Goal: Communication & Community: Answer question/provide support

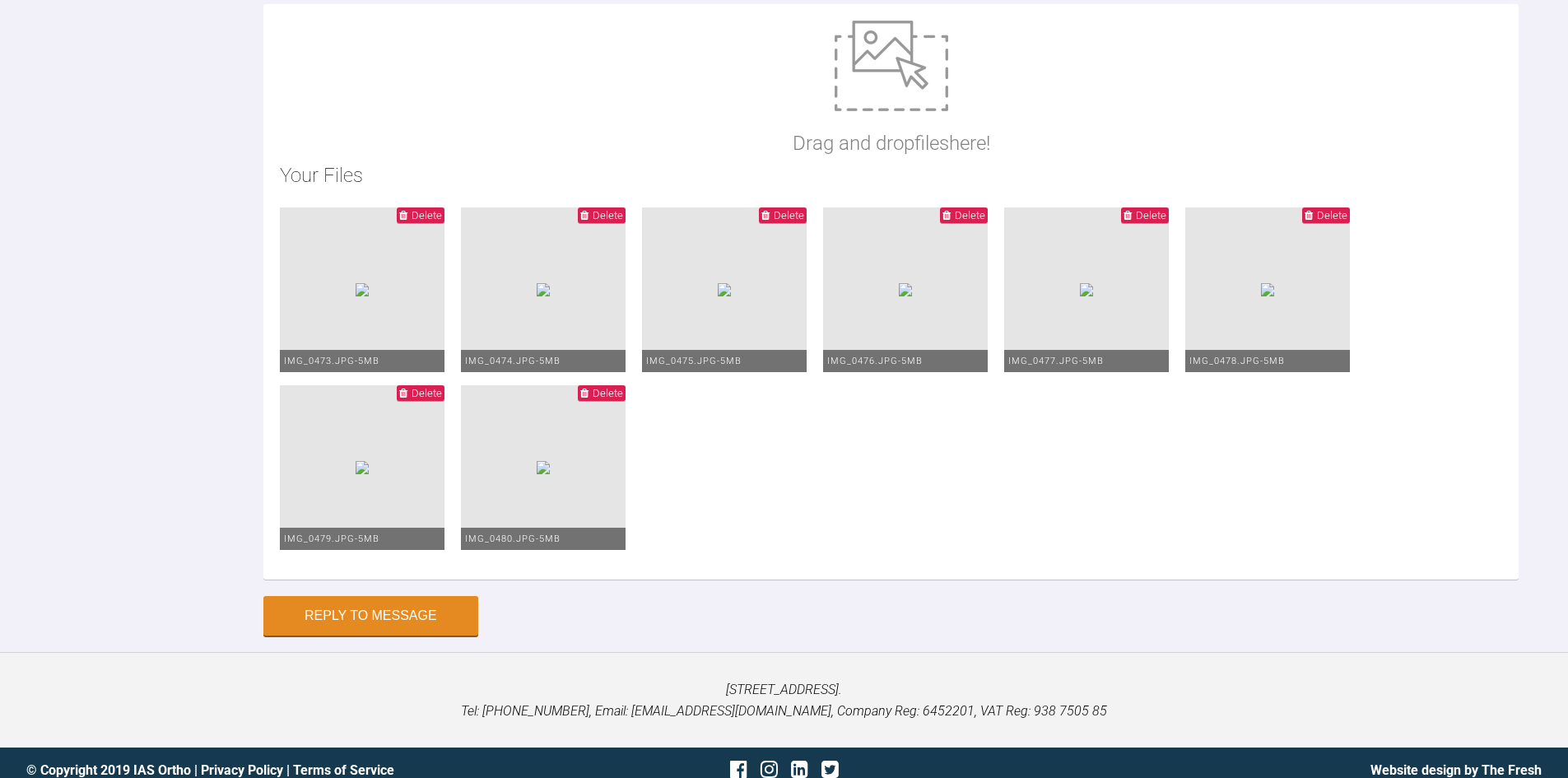
scroll to position [5449, 0]
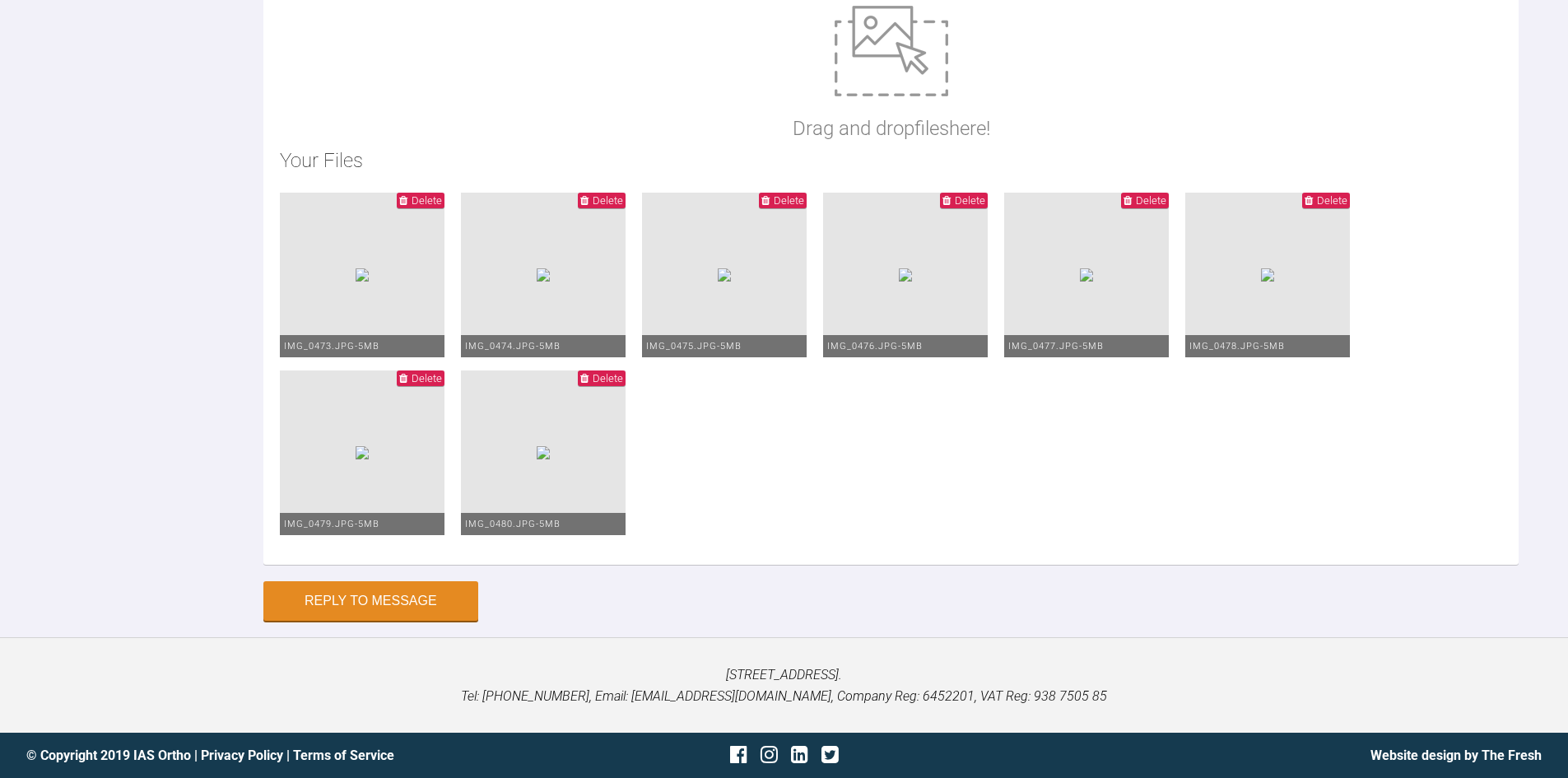
type textarea "Hi [PERSON_NAME] you are well. Patient in 016 wire now. The wire broke between …"
click at [549, 282] on img at bounding box center [543, 275] width 13 height 13
type input "C:\fakepath\IMG_0474.CR2"
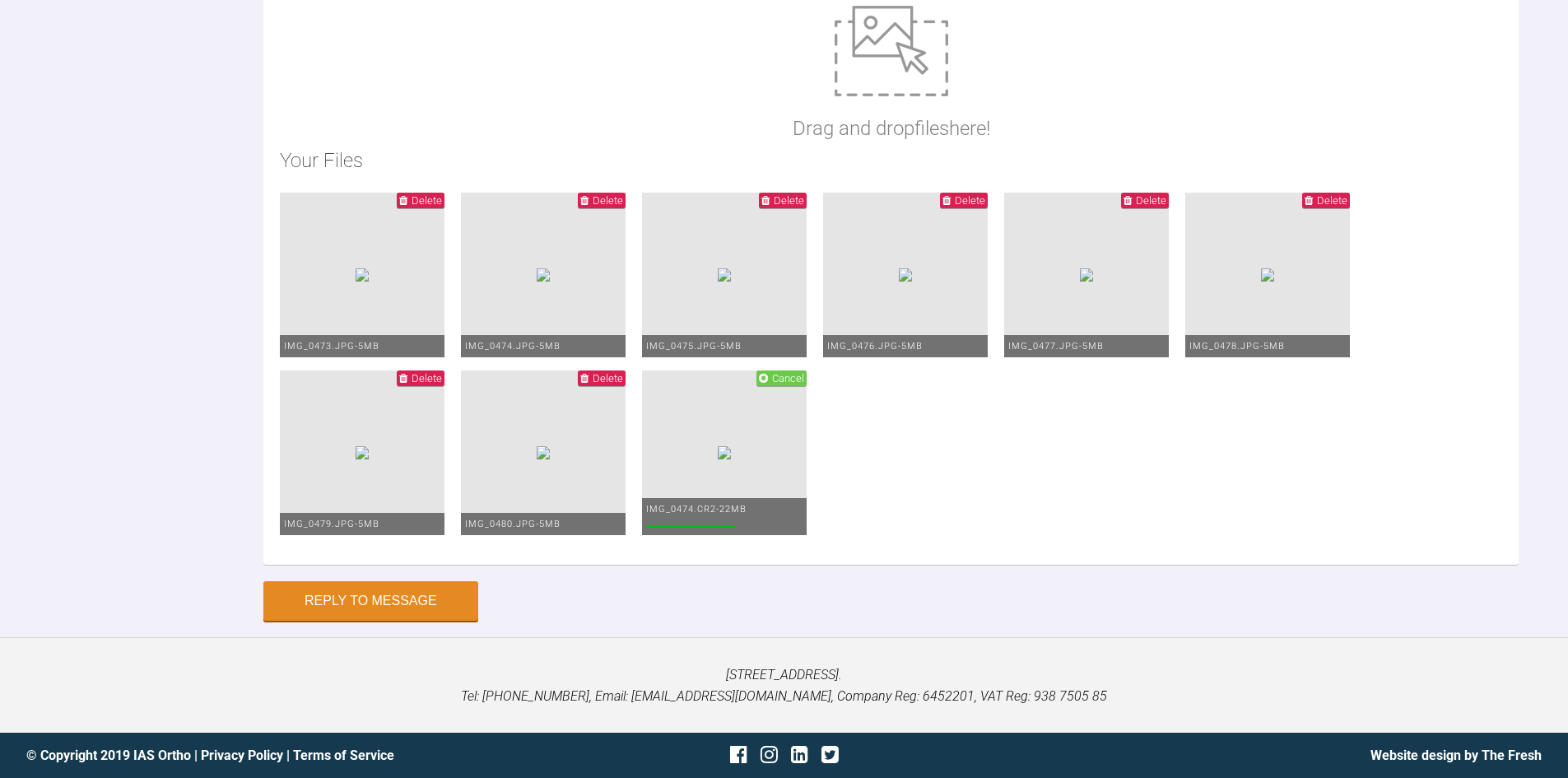
click at [1502, 549] on ul "Delete IMG_0473.JPG - 5MB Delete IMG_0474.JPG - 5MB Delete IMG_0475.JPG - 5MB D…" at bounding box center [891, 370] width 1222 height 355
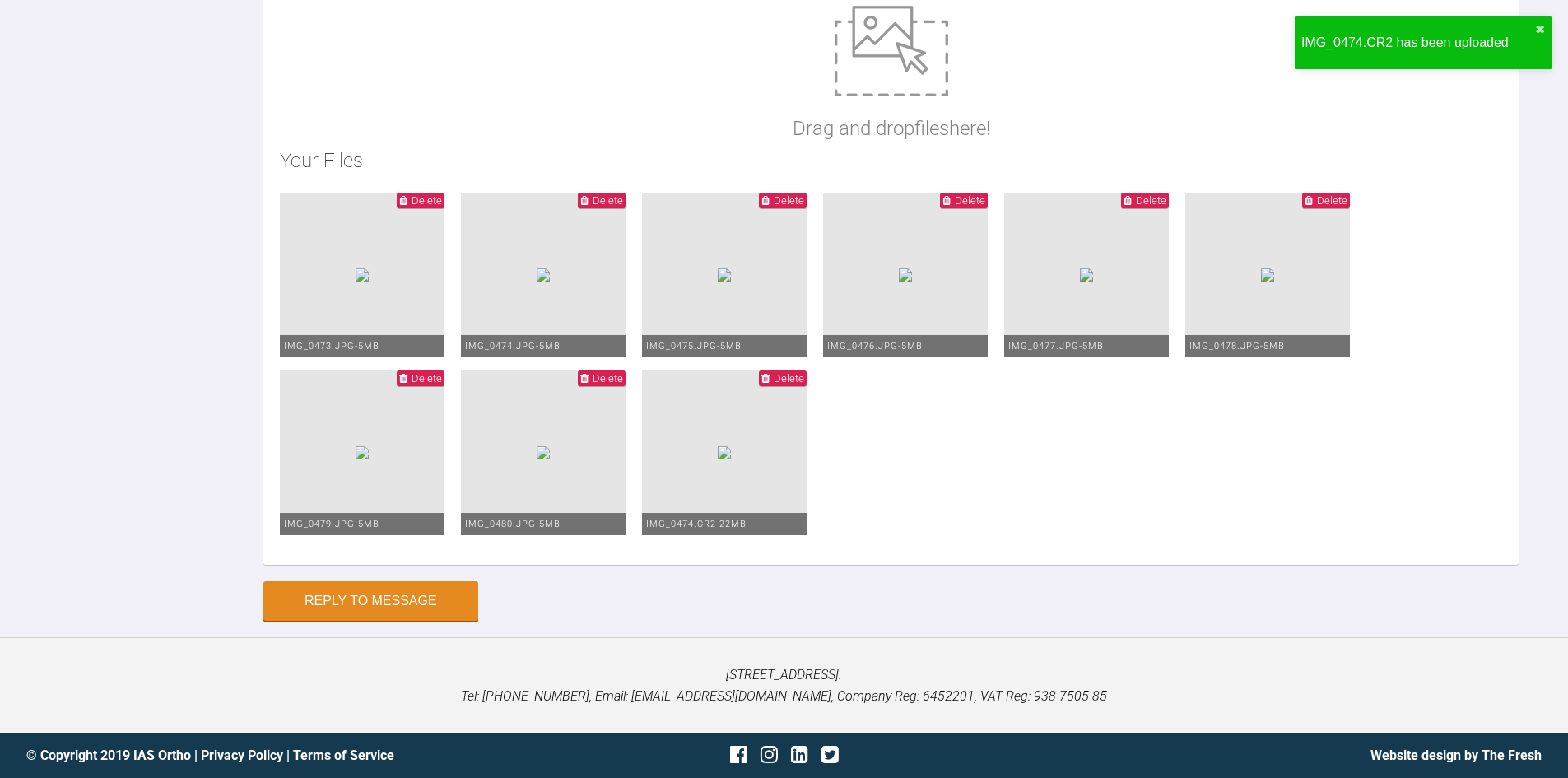
click at [1481, 549] on ul "Delete IMG_0473.JPG - 5MB Delete IMG_0474.JPG - 5MB Delete IMG_0475.JPG - 5MB D…" at bounding box center [891, 370] width 1222 height 355
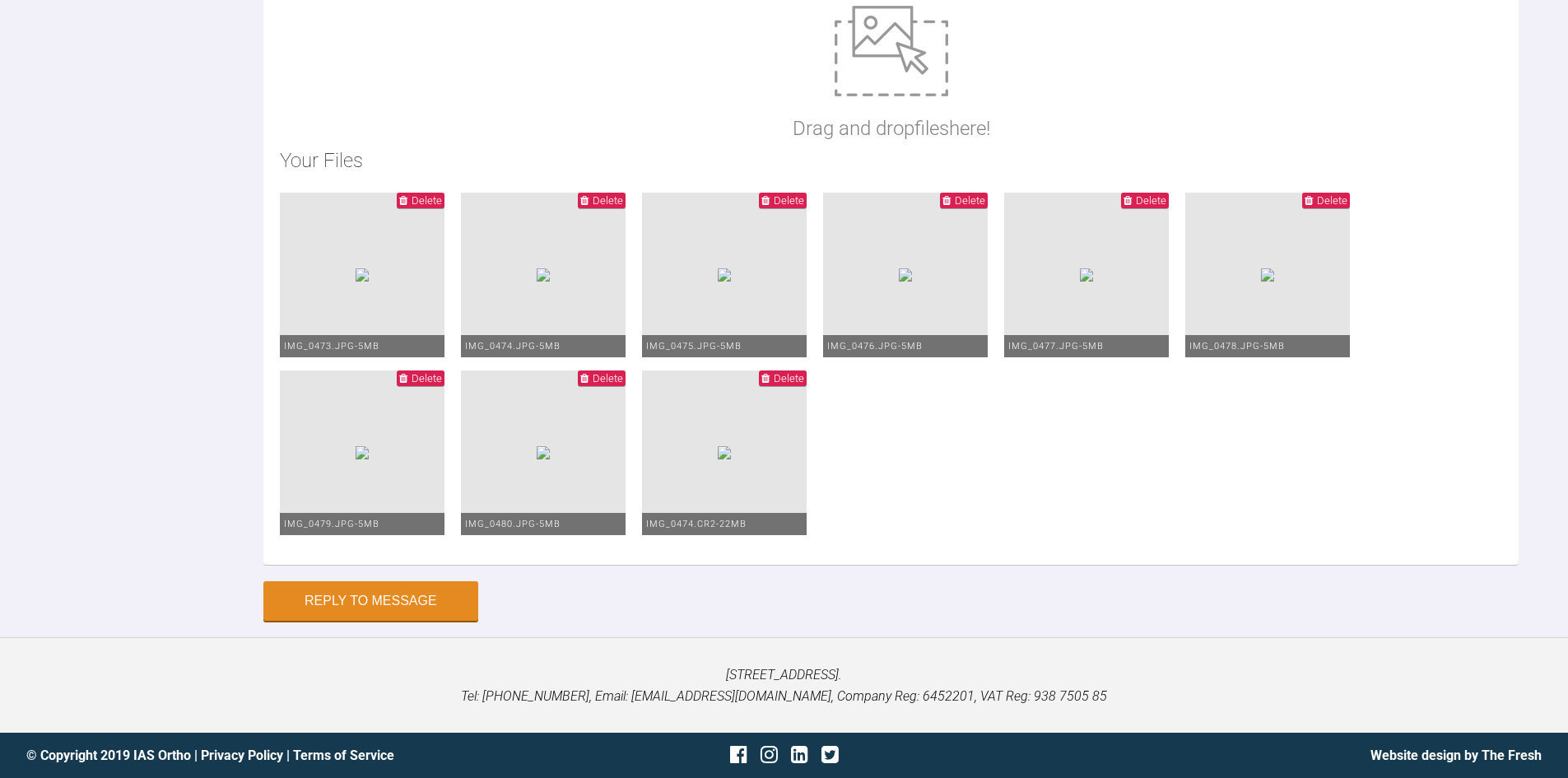
type textarea "Hi [PERSON_NAME] you are well. Patient in 016 wire now. The wire broke between …"
click at [353, 599] on button "Reply to Message" at bounding box center [371, 602] width 215 height 40
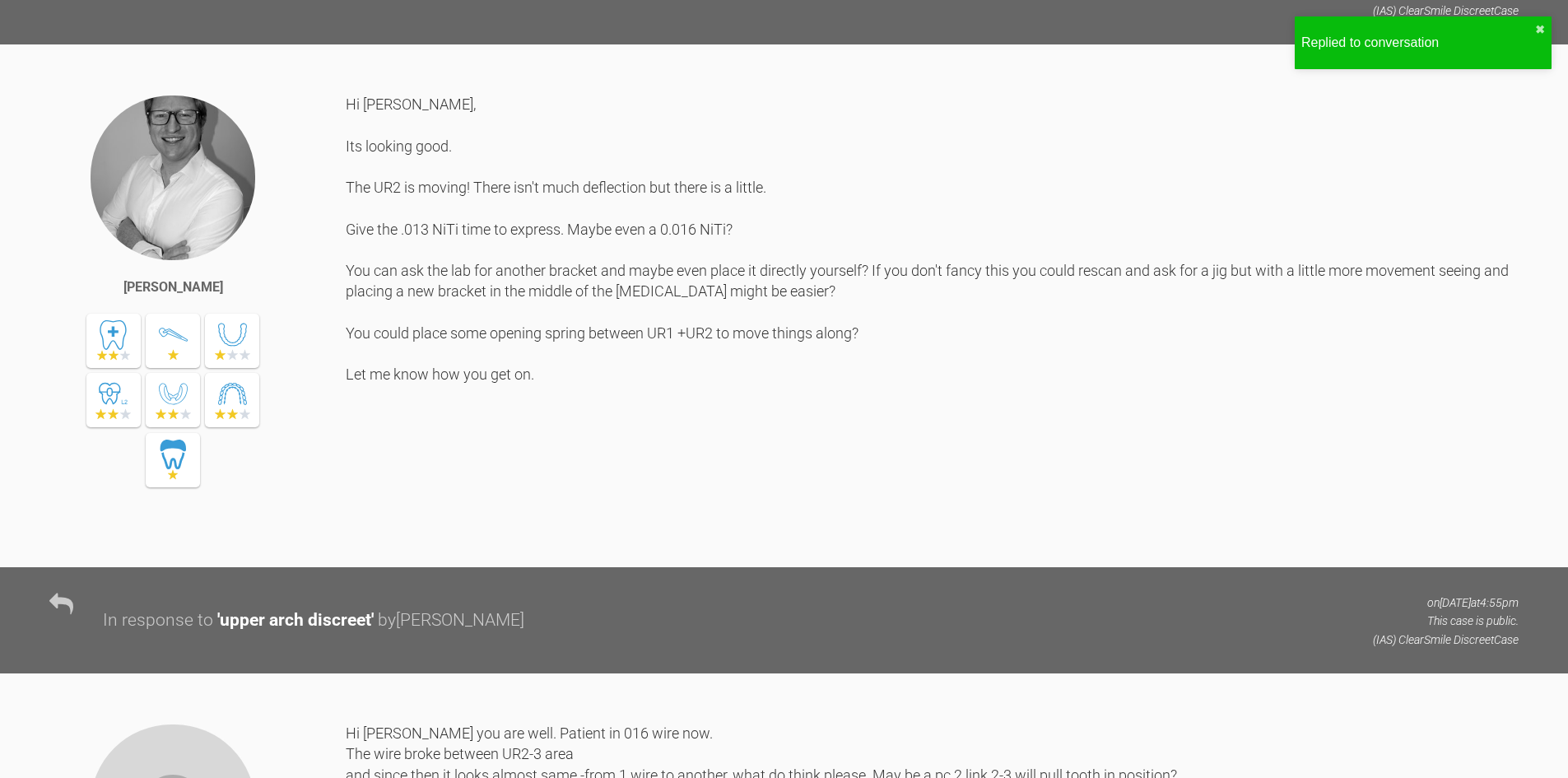
scroll to position [4296, 0]
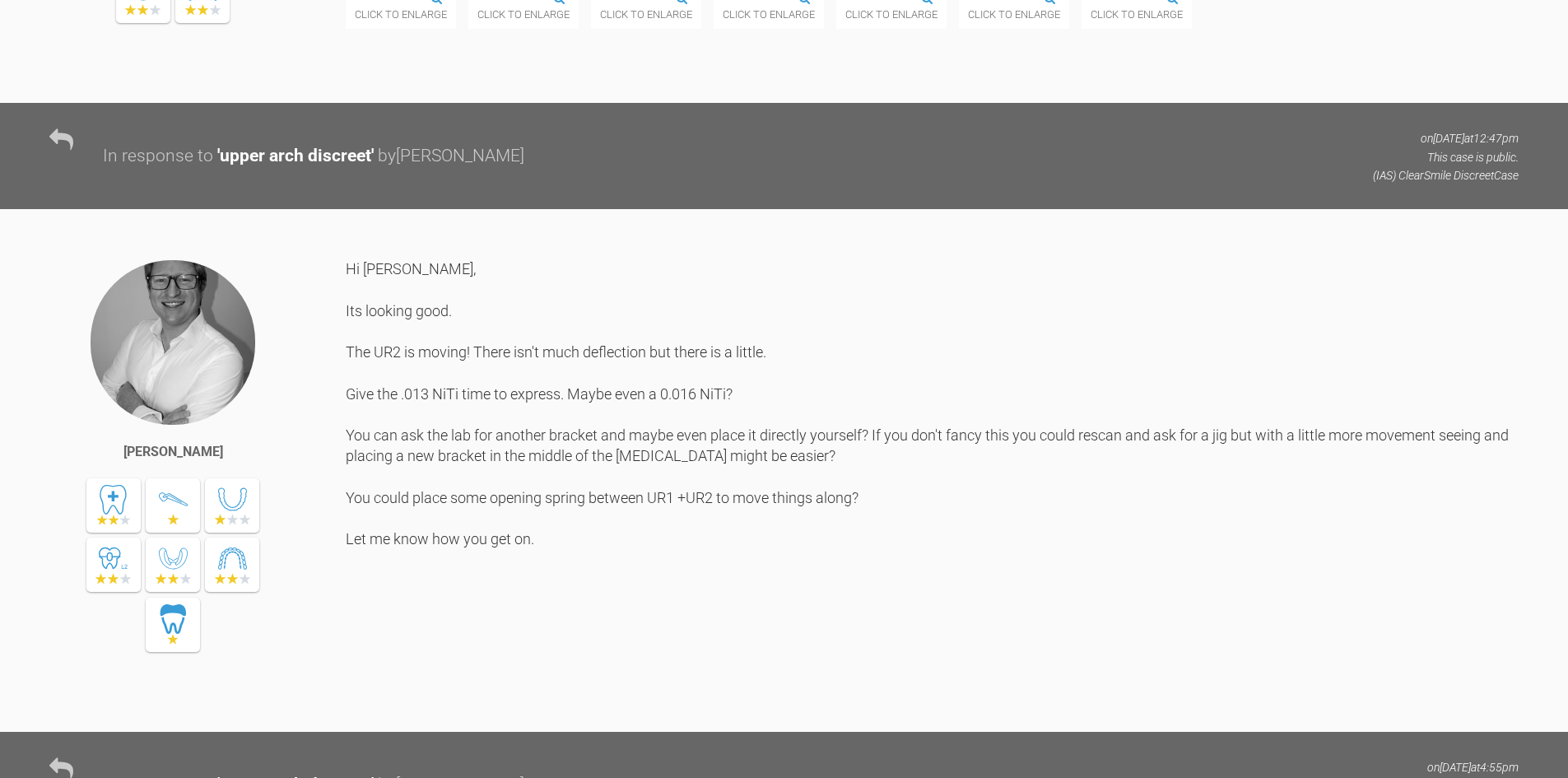
click at [701, 28] on div "Click to enlarge" at bounding box center [646, 3] width 110 height 50
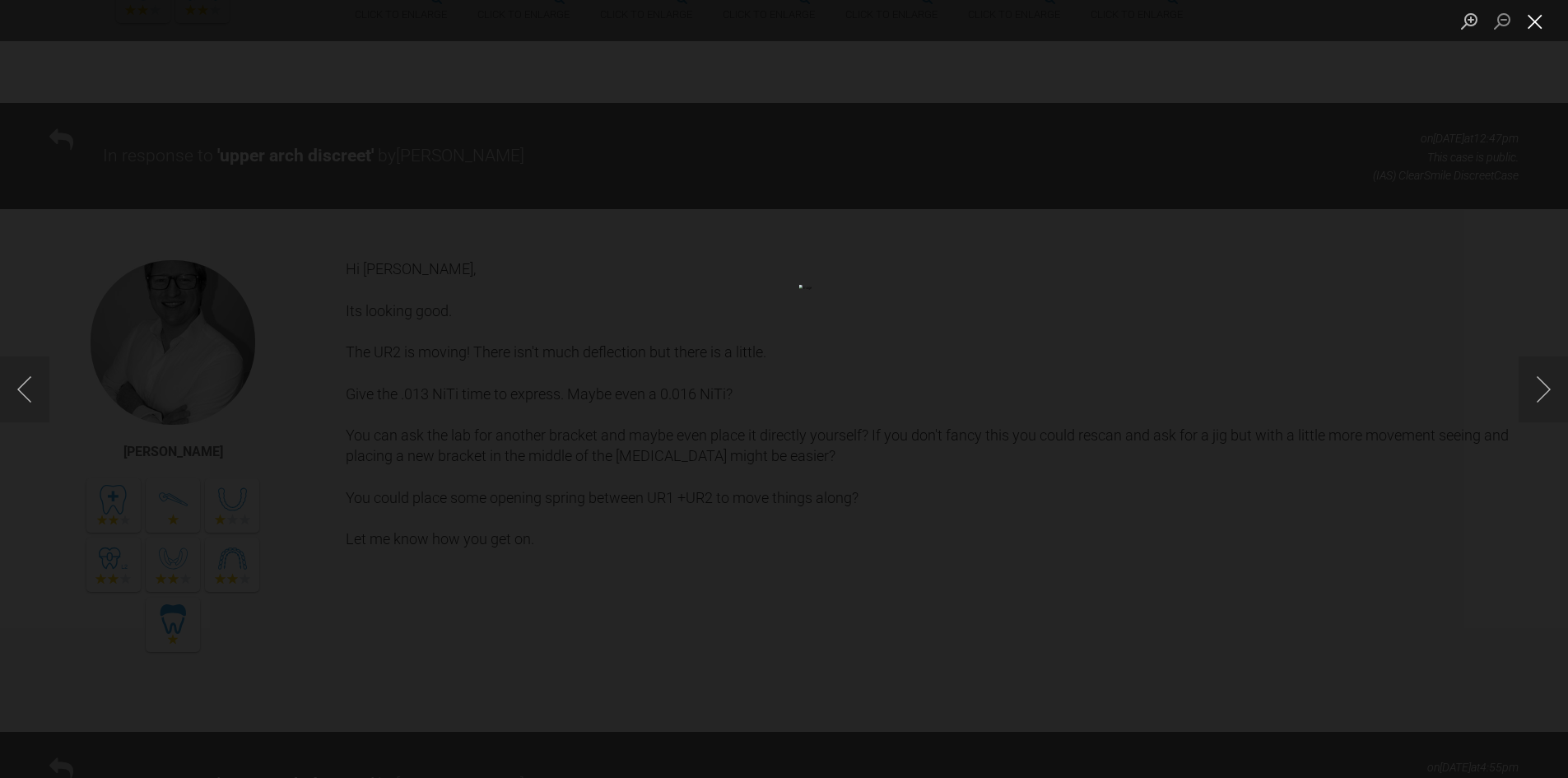
click at [1543, 24] on button "Close lightbox" at bounding box center [1534, 21] width 33 height 29
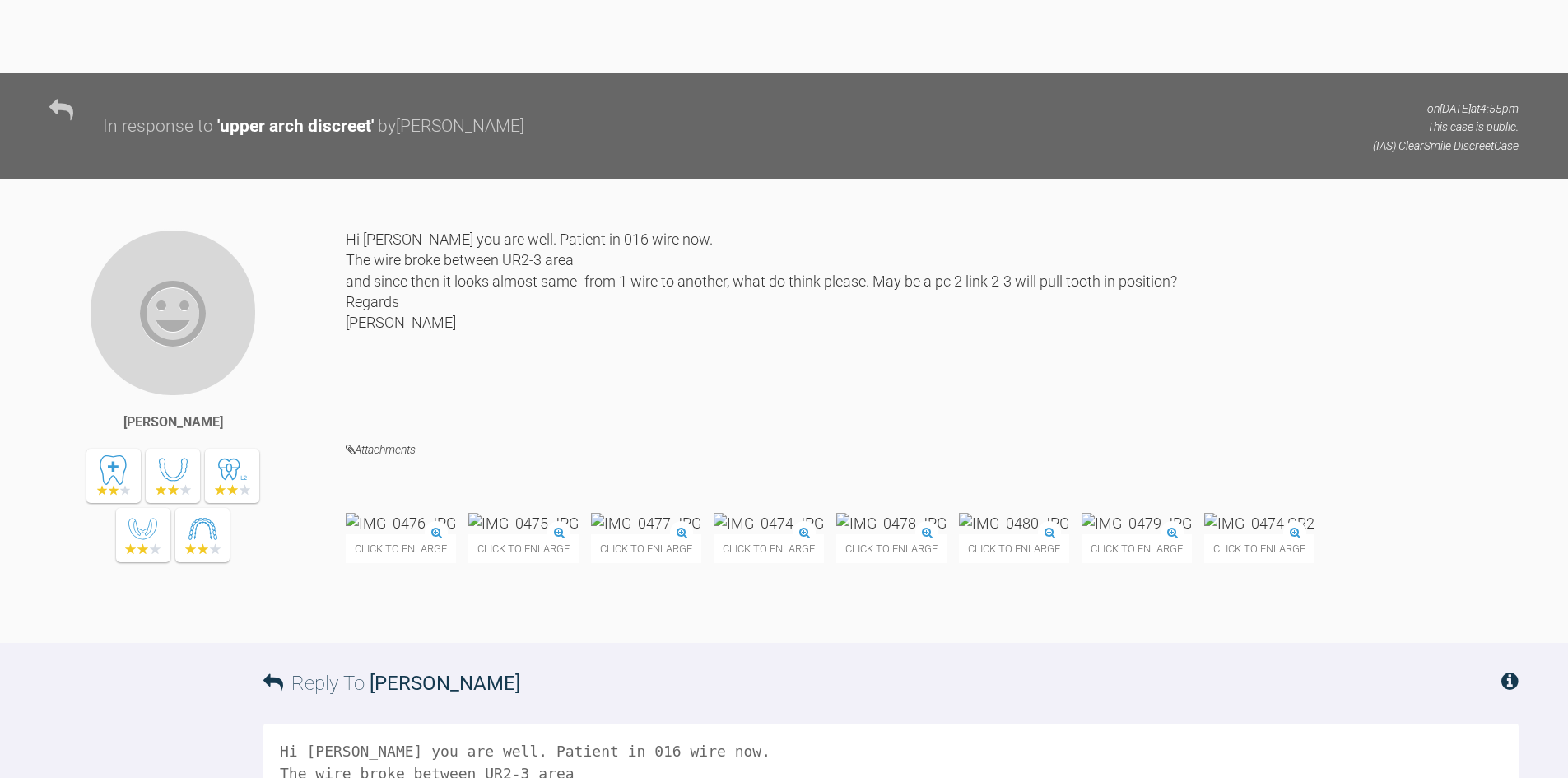
scroll to position [5284, 0]
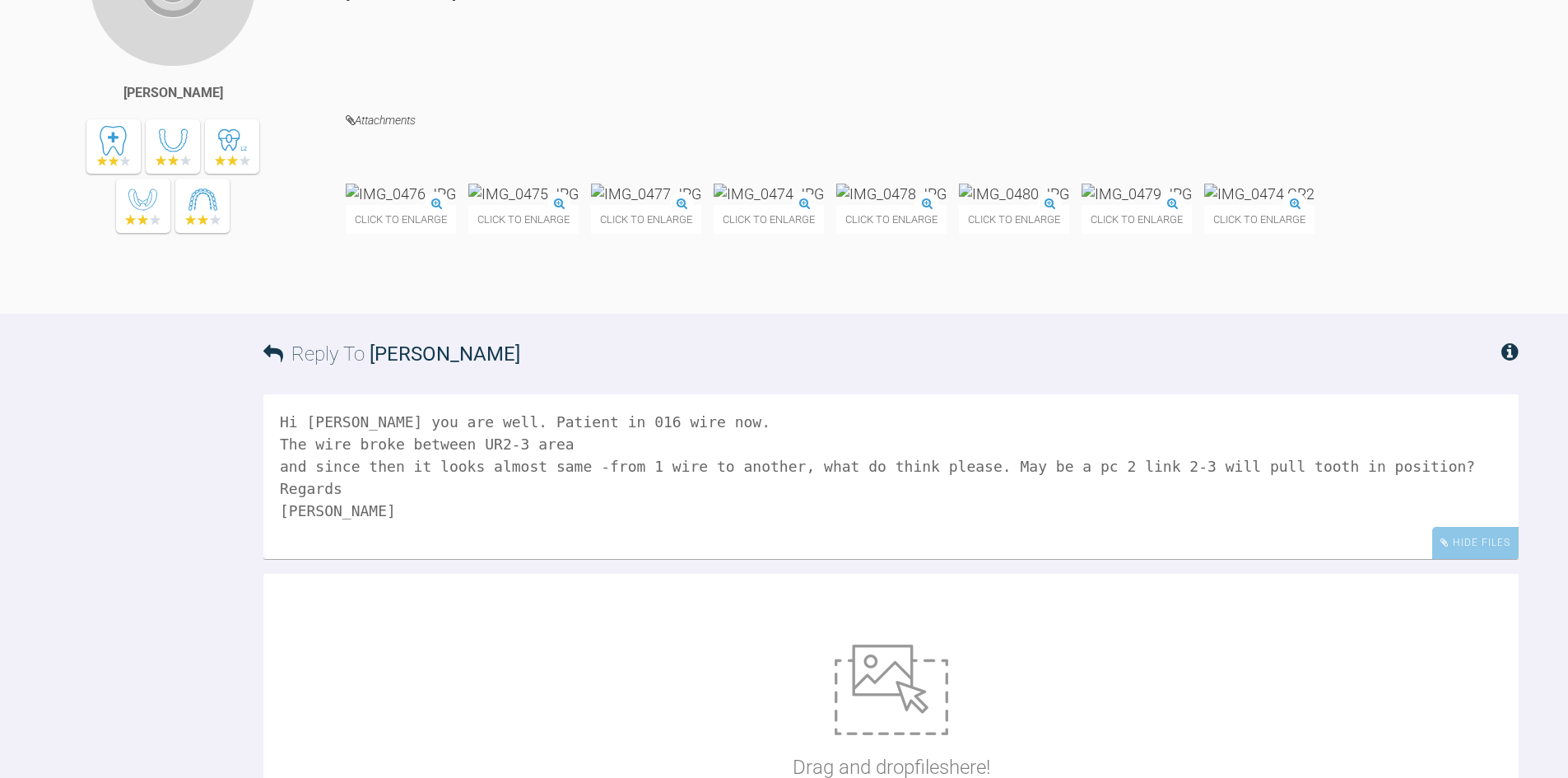
click at [824, 204] on img at bounding box center [768, 194] width 110 height 21
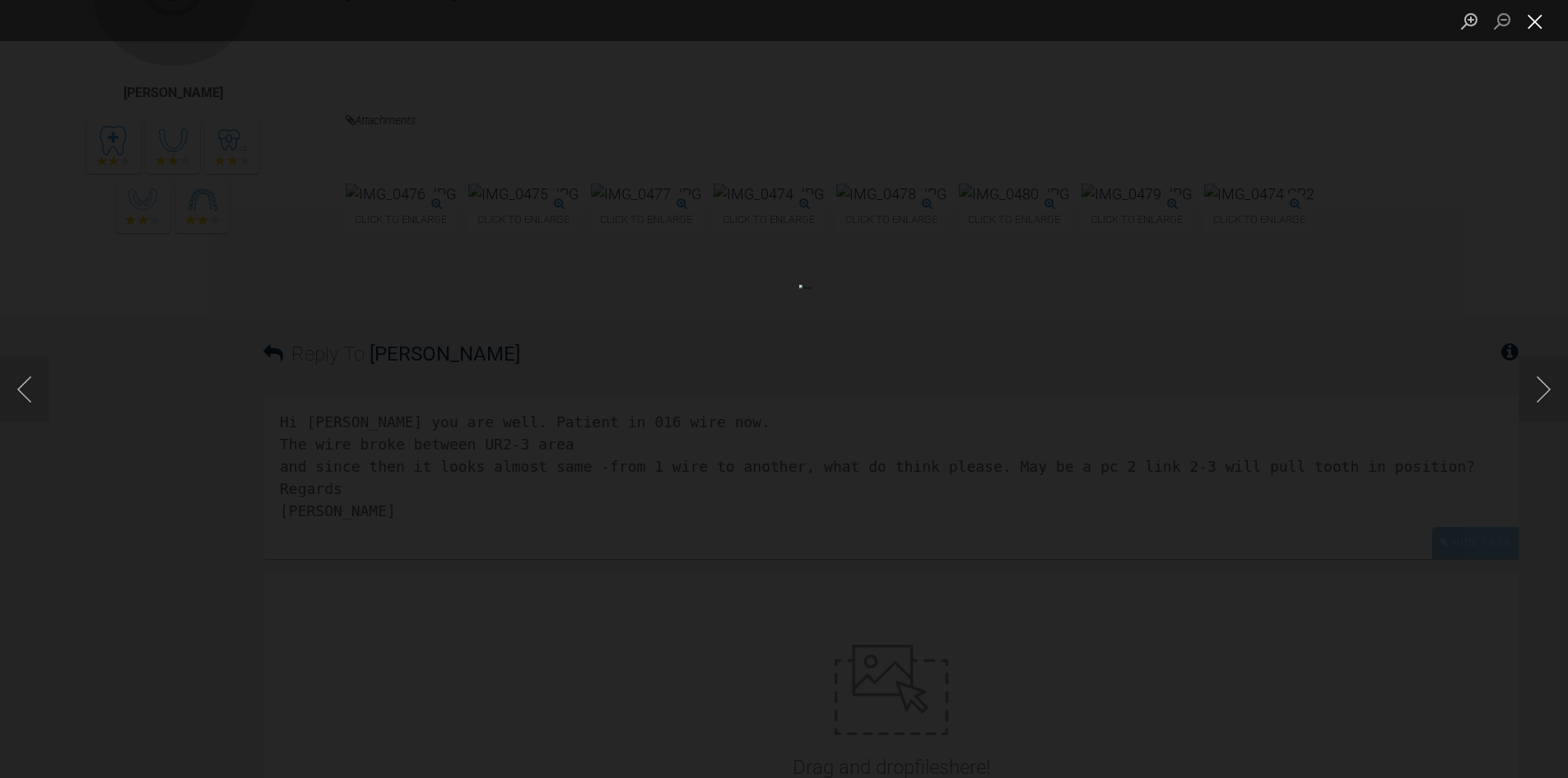
click at [1535, 22] on button "Close lightbox" at bounding box center [1534, 21] width 33 height 29
